Goal: Navigation & Orientation: Find specific page/section

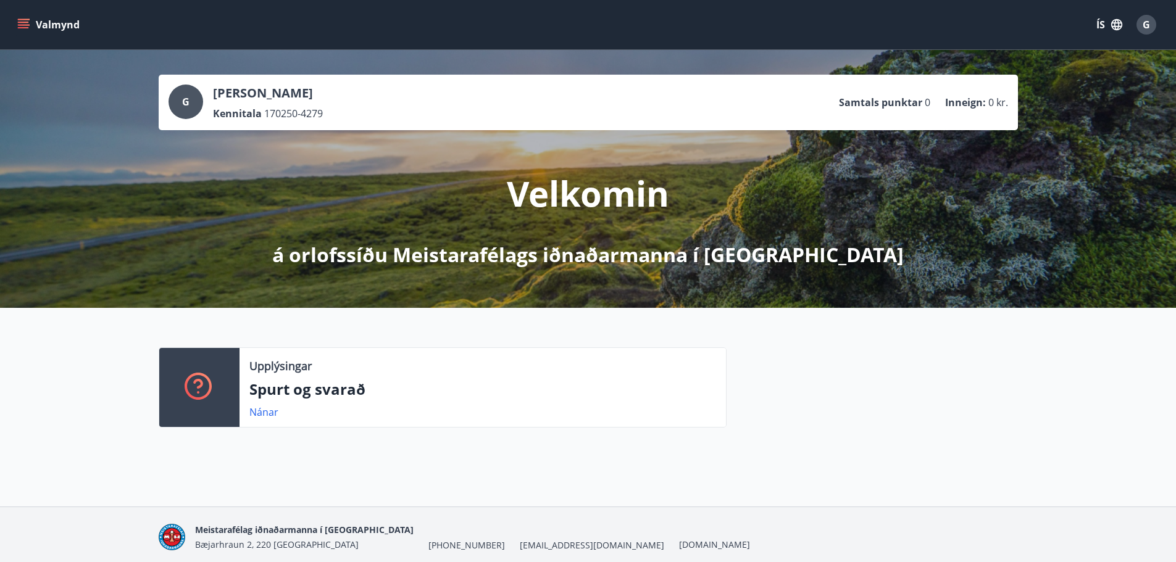
drag, startPoint x: 285, startPoint y: 86, endPoint x: 280, endPoint y: 94, distance: 9.4
click at [283, 90] on p "[PERSON_NAME]" at bounding box center [268, 93] width 110 height 17
click at [280, 94] on p "[PERSON_NAME]" at bounding box center [268, 93] width 110 height 17
click at [885, 91] on ul "Samtals punktar 0 Inneign : 0 kr." at bounding box center [923, 102] width 169 height 23
click at [886, 91] on ul "Samtals punktar 0 Inneign : 0 kr." at bounding box center [923, 102] width 169 height 23
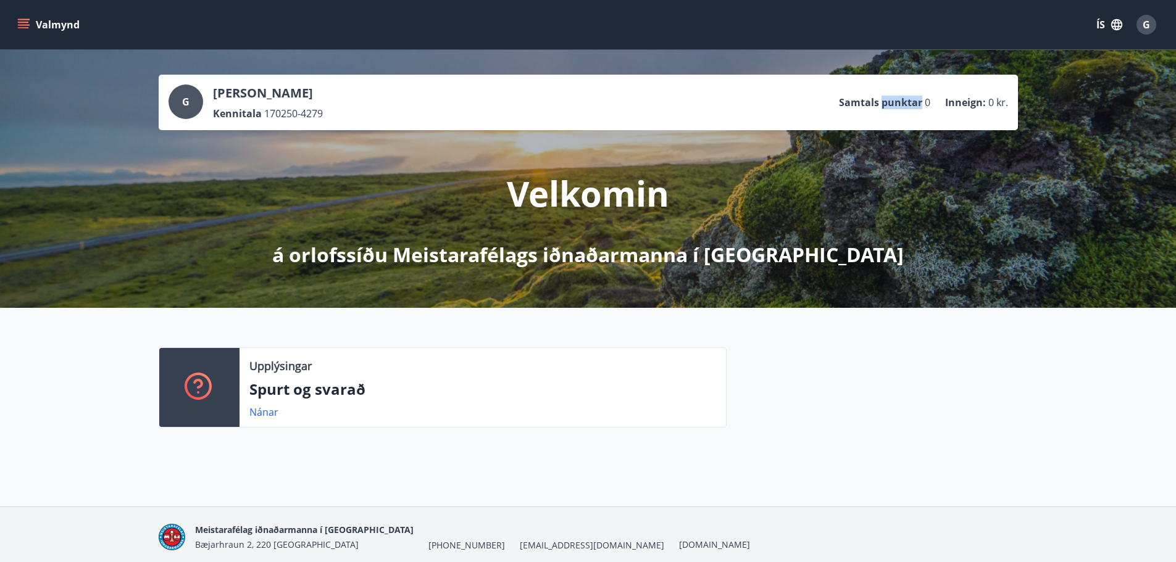
drag, startPoint x: 196, startPoint y: 96, endPoint x: 178, endPoint y: 106, distance: 21.3
click at [193, 97] on div "G" at bounding box center [186, 102] width 35 height 35
click at [179, 102] on div "G" at bounding box center [186, 102] width 35 height 35
click at [186, 99] on span "G" at bounding box center [185, 102] width 7 height 14
drag, startPoint x: 275, startPoint y: 86, endPoint x: 262, endPoint y: 93, distance: 14.6
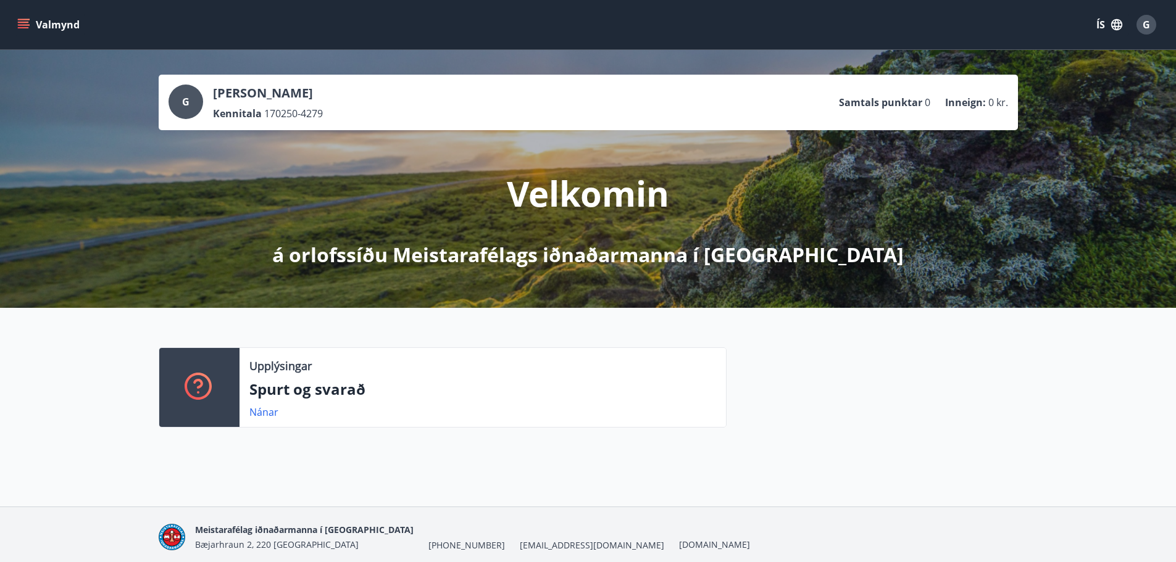
click at [275, 87] on p "[PERSON_NAME]" at bounding box center [268, 93] width 110 height 17
click at [185, 104] on span "G" at bounding box center [185, 102] width 7 height 14
click at [25, 23] on icon "menu" at bounding box center [23, 22] width 11 height 1
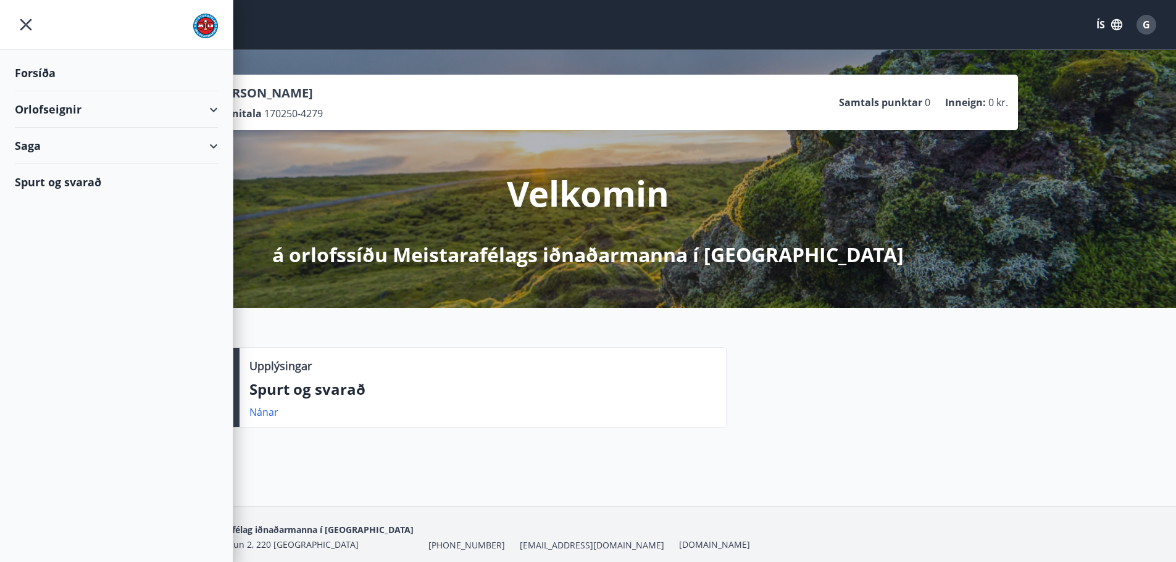
click at [157, 109] on div "Orlofseignir" at bounding box center [116, 109] width 203 height 36
click at [22, 26] on icon "menu" at bounding box center [26, 25] width 22 height 22
